Goal: Check status: Check status

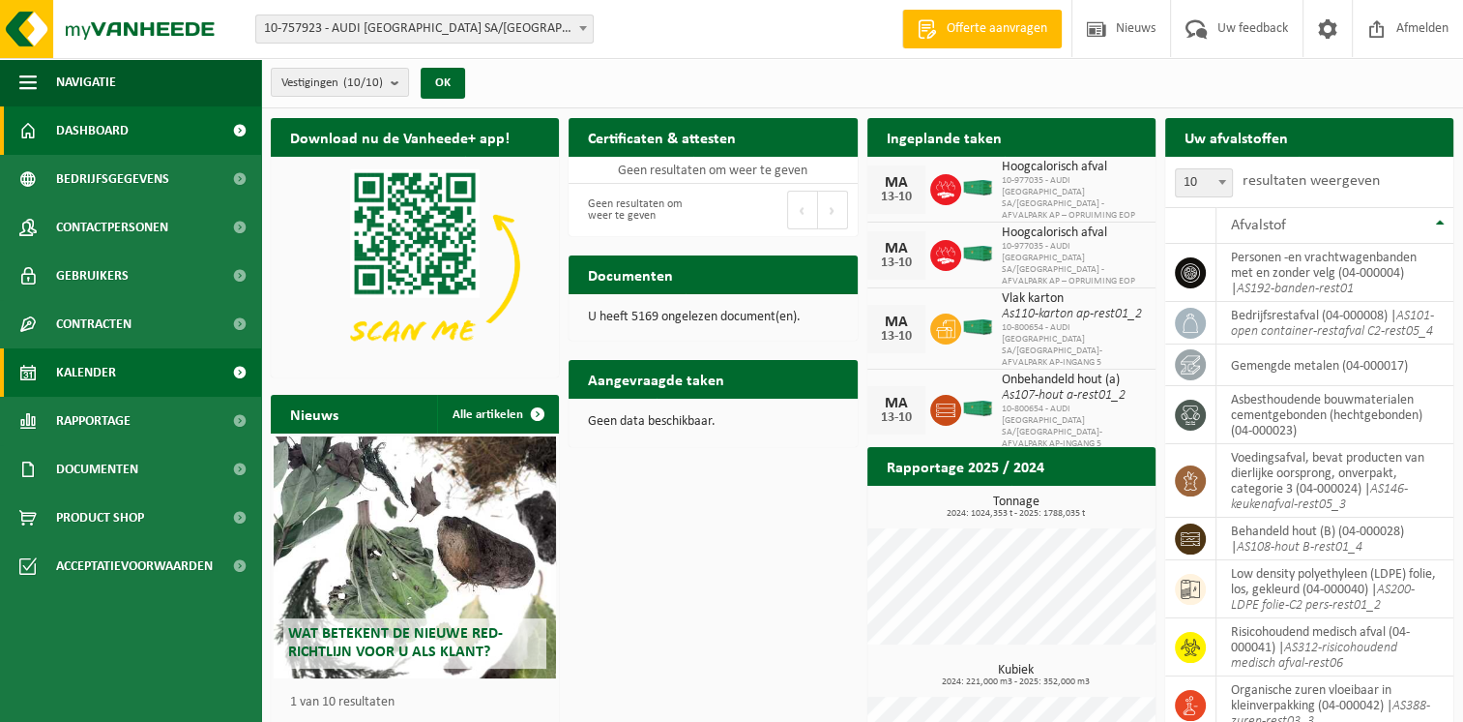
click at [147, 369] on link "Kalender" at bounding box center [130, 372] width 261 height 48
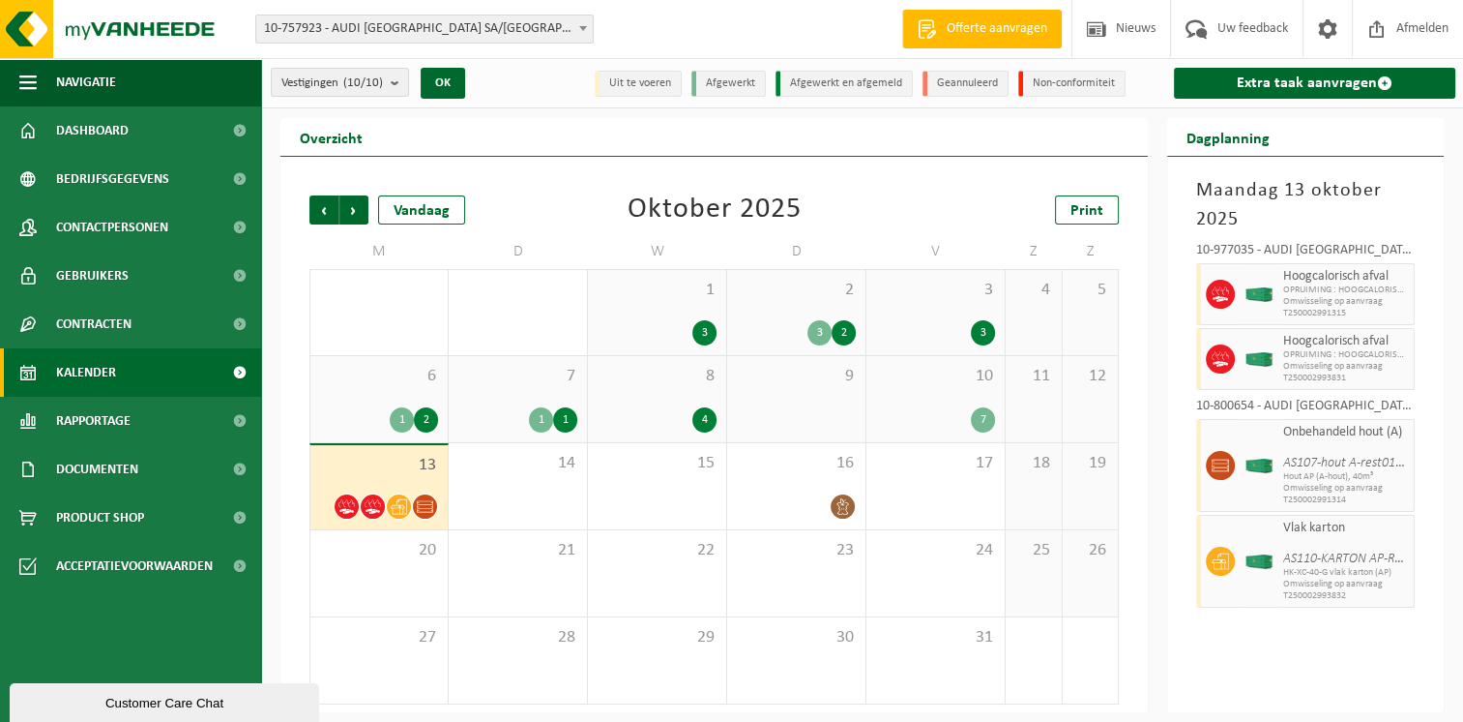
click at [913, 422] on div "7" at bounding box center [935, 419] width 119 height 25
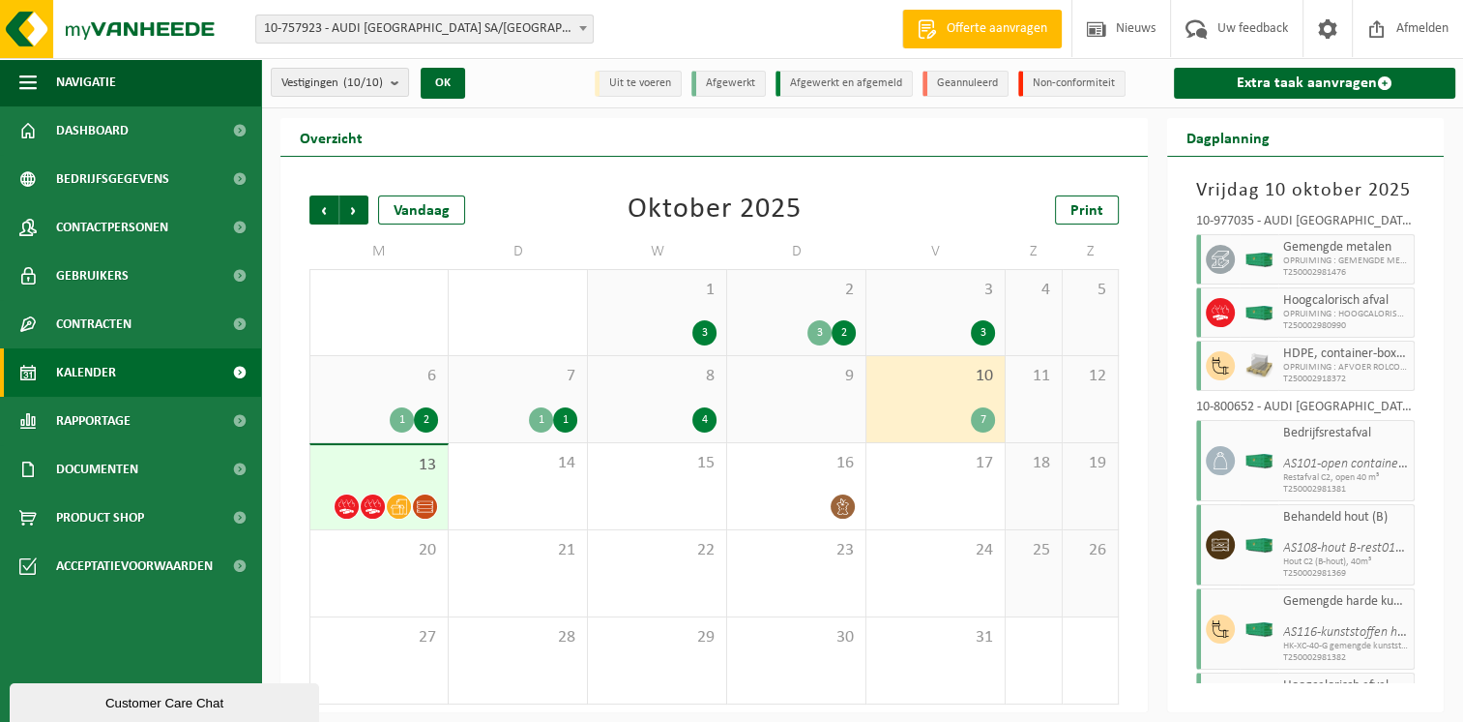
scroll to position [101, 0]
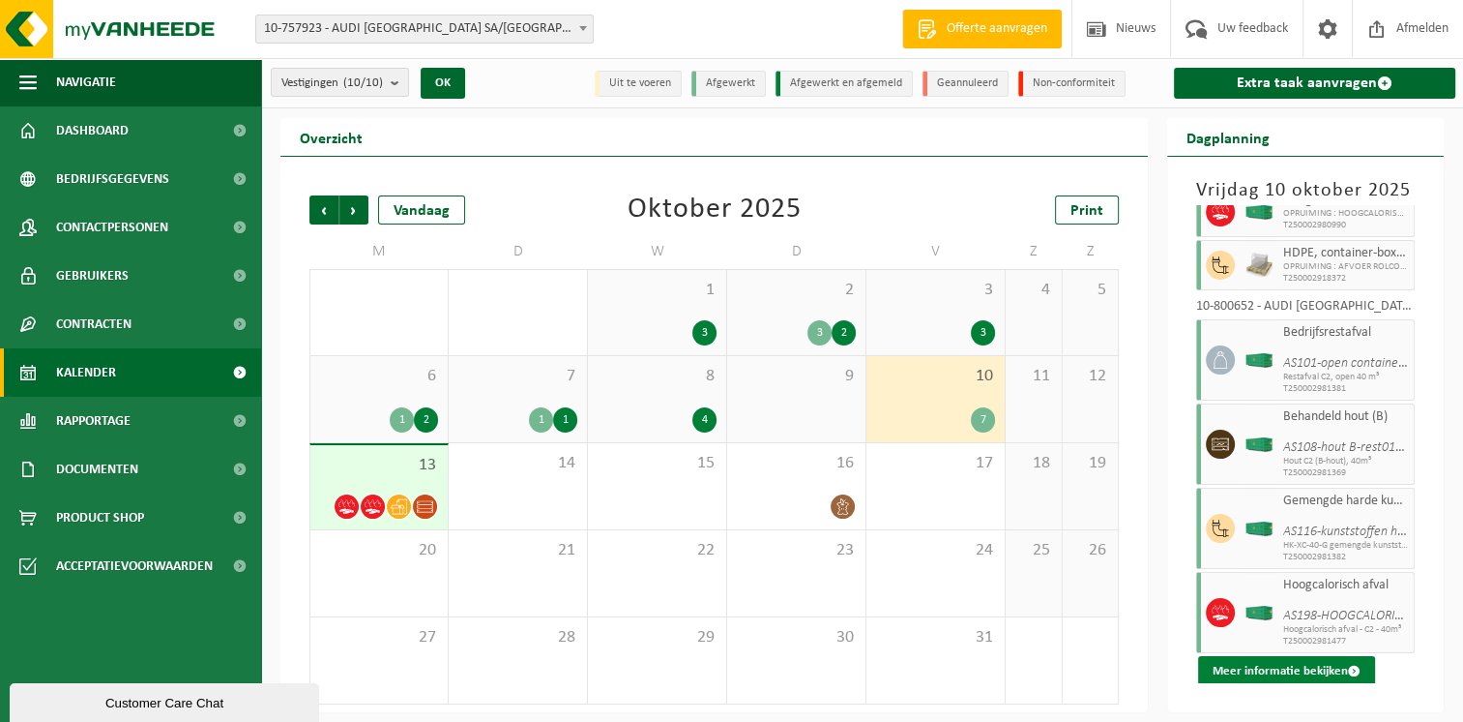
click at [1233, 671] on button "Meer informatie bekijken" at bounding box center [1286, 671] width 177 height 31
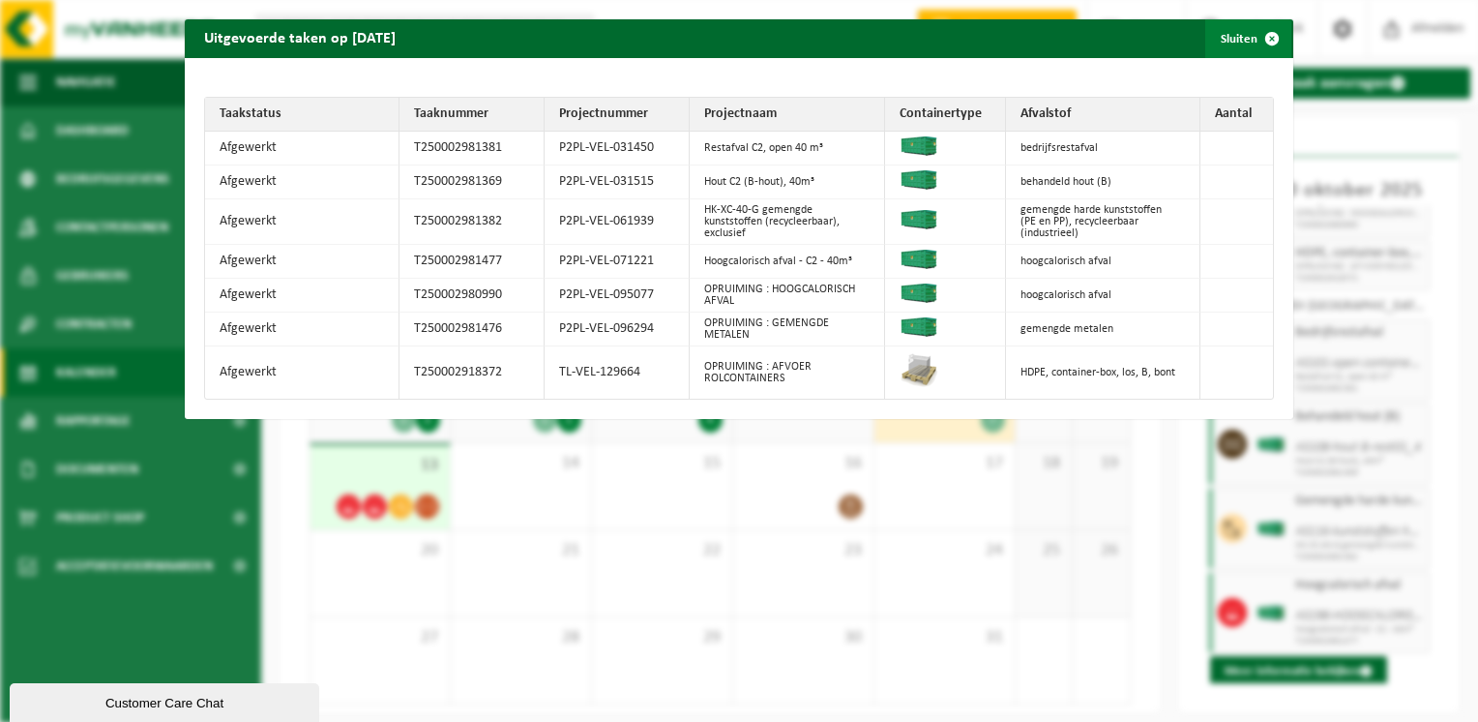
click at [1260, 39] on span "button" at bounding box center [1272, 38] width 39 height 39
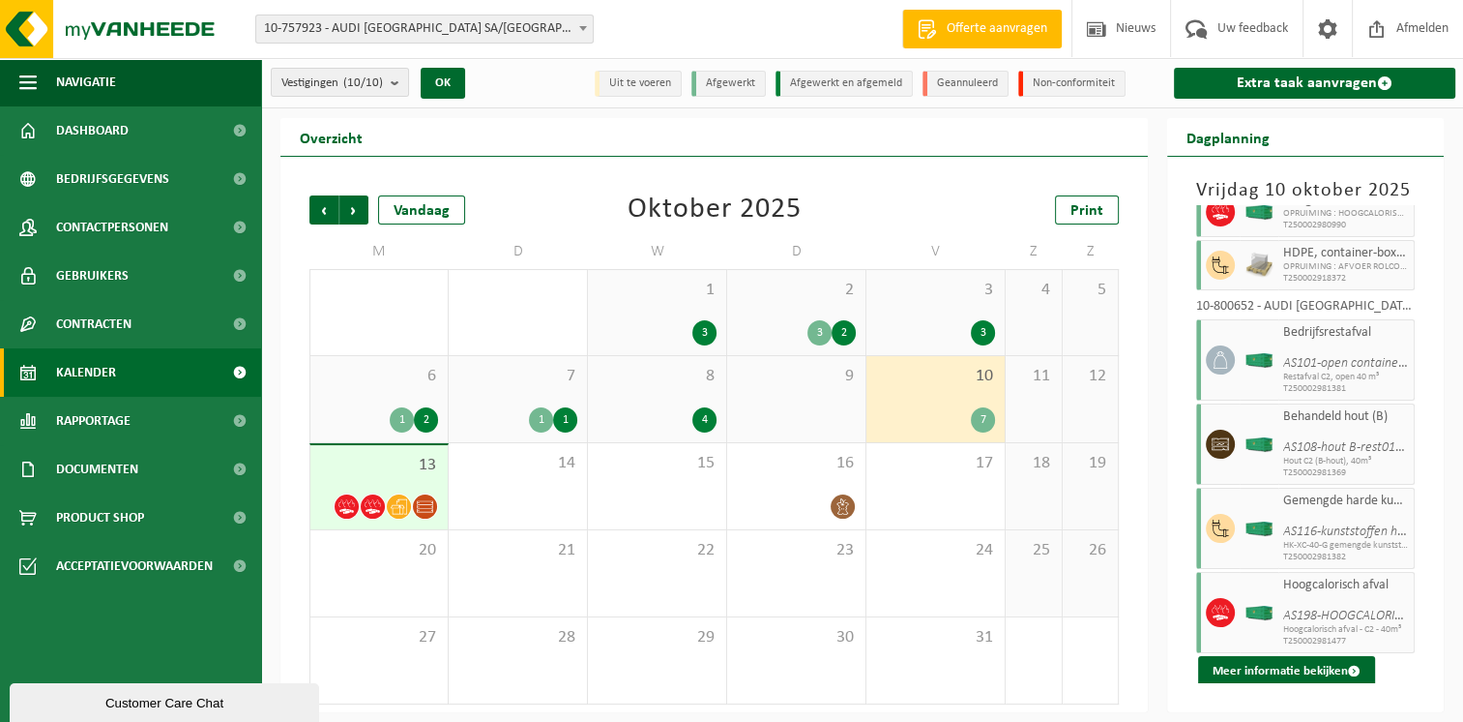
click at [387, 470] on span "13" at bounding box center [379, 465] width 118 height 21
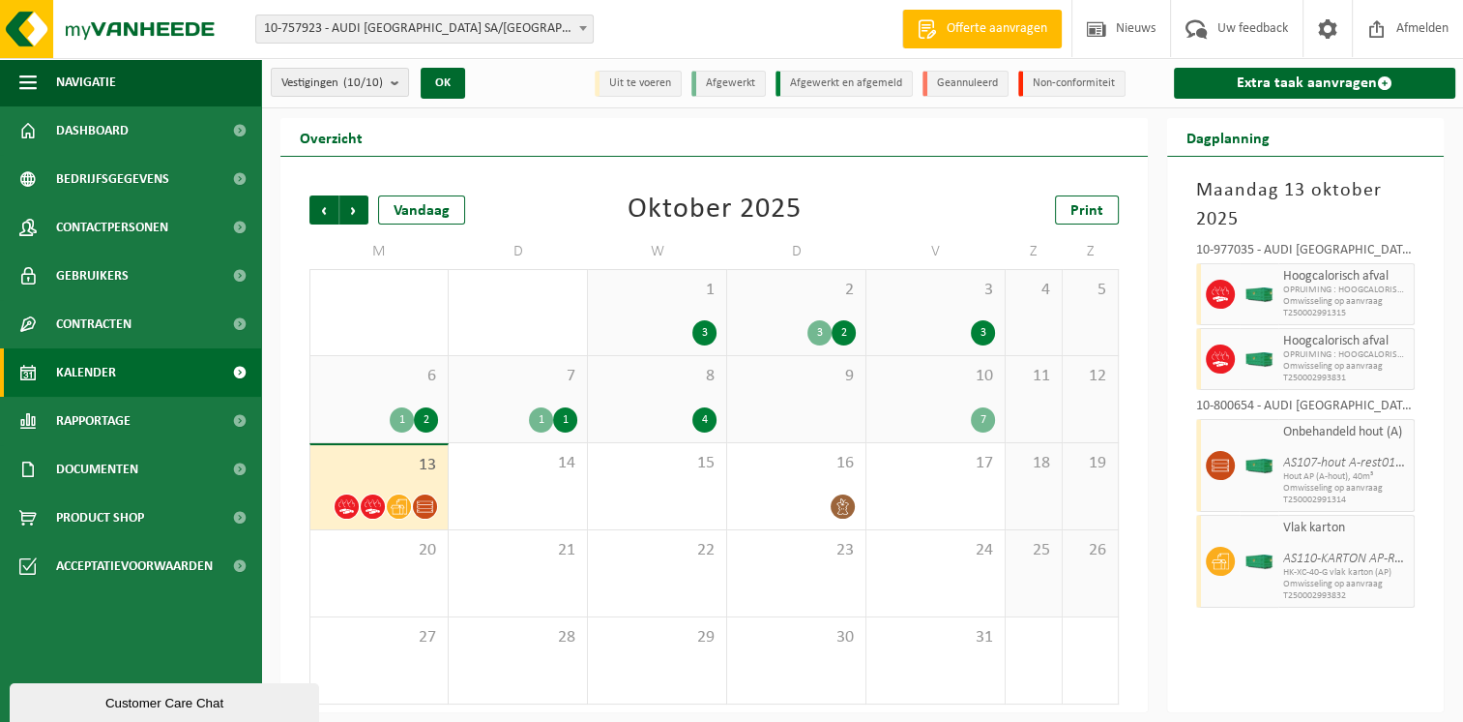
click at [674, 420] on div "4" at bounding box center [657, 419] width 119 height 25
